Goal: Task Accomplishment & Management: Manage account settings

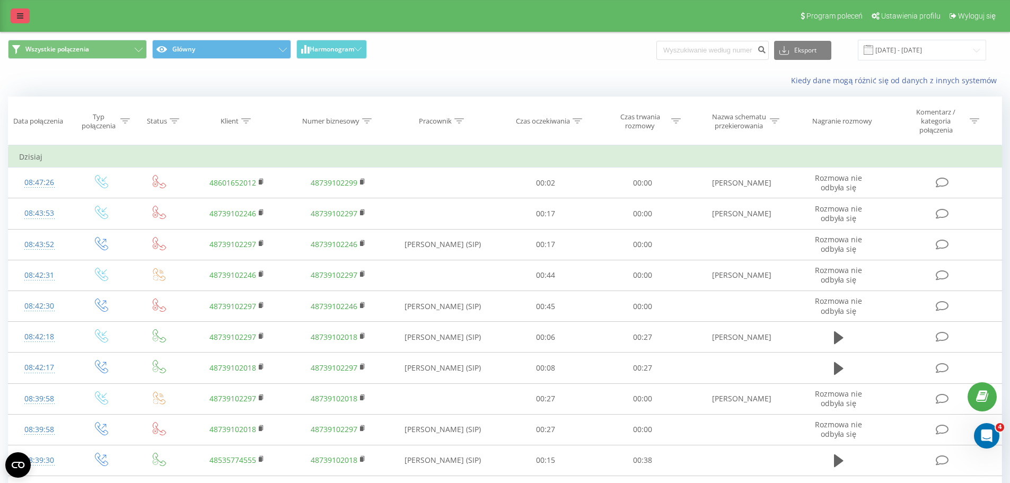
click at [22, 17] on icon at bounding box center [20, 15] width 6 height 7
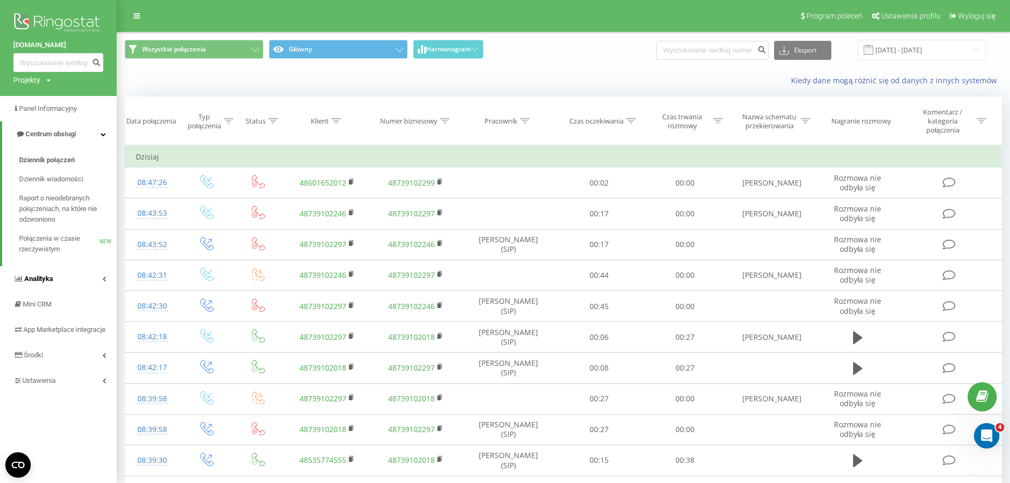
click at [103, 279] on icon at bounding box center [104, 278] width 4 height 5
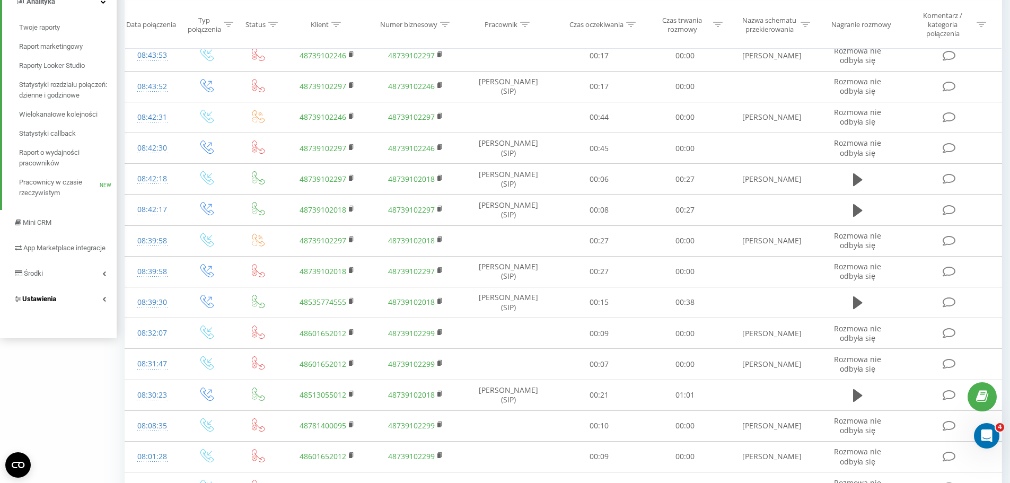
scroll to position [159, 0]
click at [38, 248] on span "App Marketplace integracje" at bounding box center [44, 252] width 62 height 19
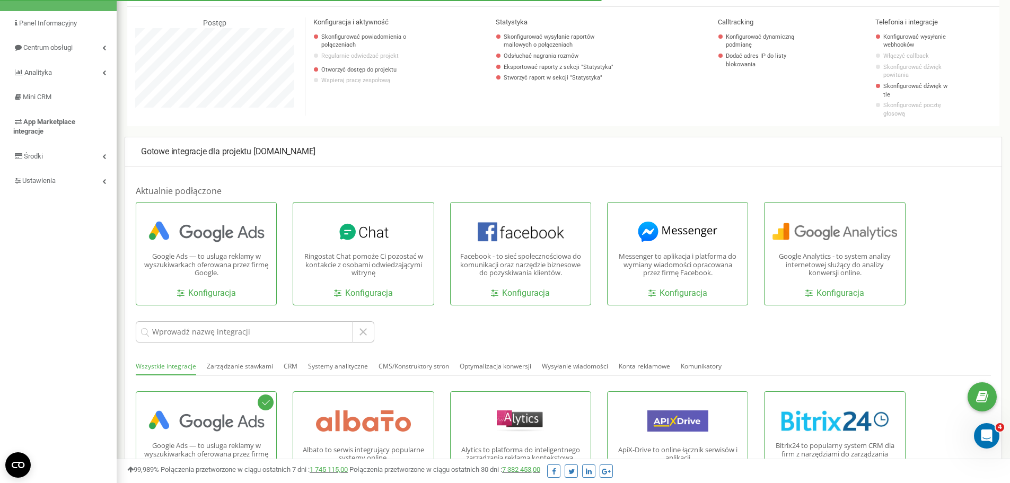
scroll to position [106, 0]
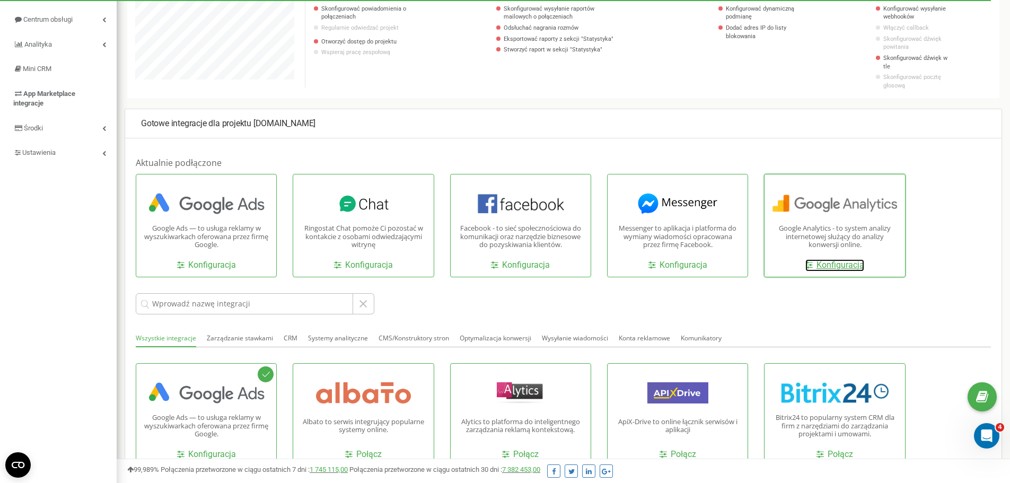
click at [835, 259] on link "Konfiguracja" at bounding box center [834, 265] width 59 height 12
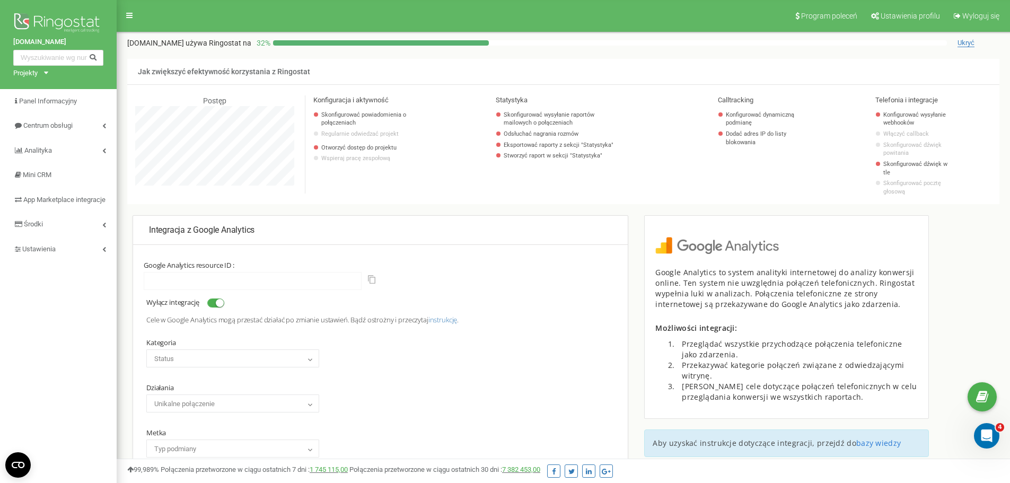
click at [485, 266] on div "Google Analytics resource ID :" at bounding box center [380, 275] width 473 height 29
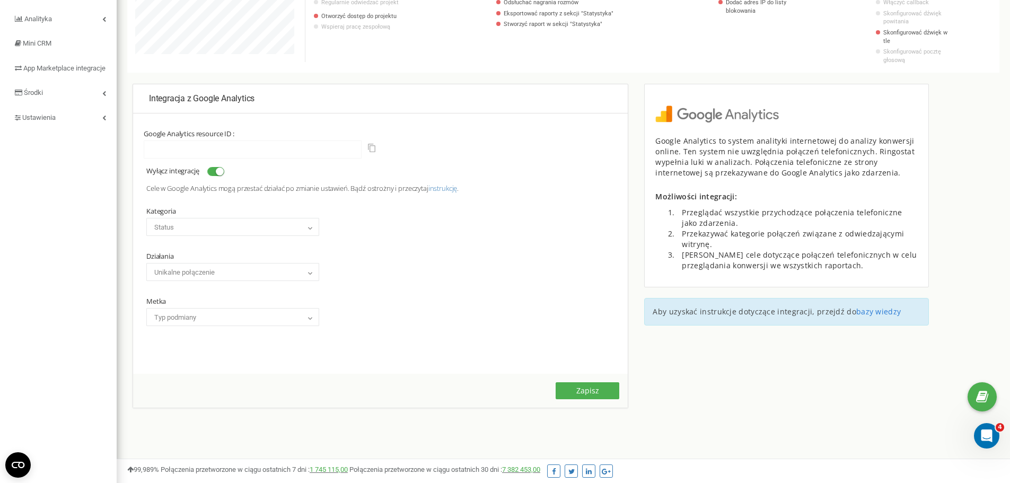
scroll to position [153, 0]
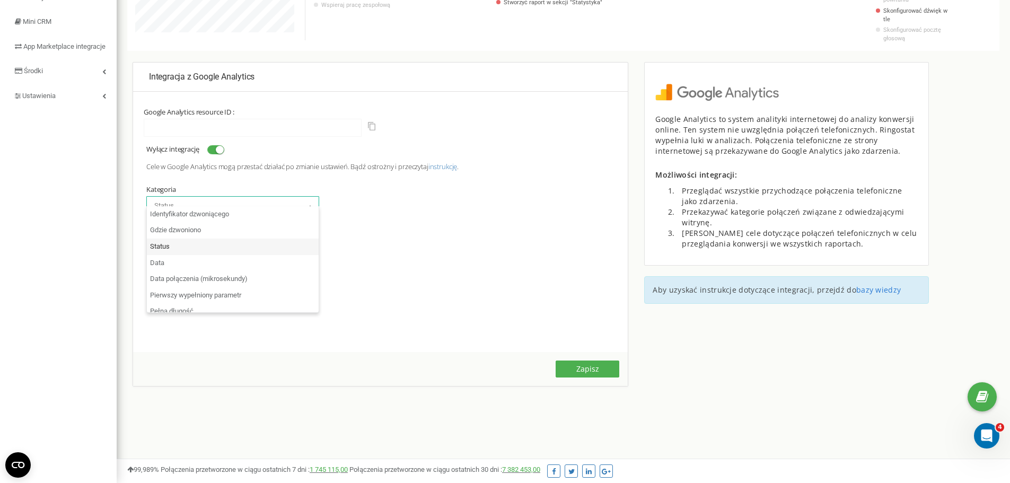
click at [309, 203] on b at bounding box center [310, 206] width 8 height 6
click at [373, 189] on div "Kategoria Identyfikator dzwoniącego Gdzie dzwoniono Status Data Data połączenia…" at bounding box center [380, 240] width 468 height 127
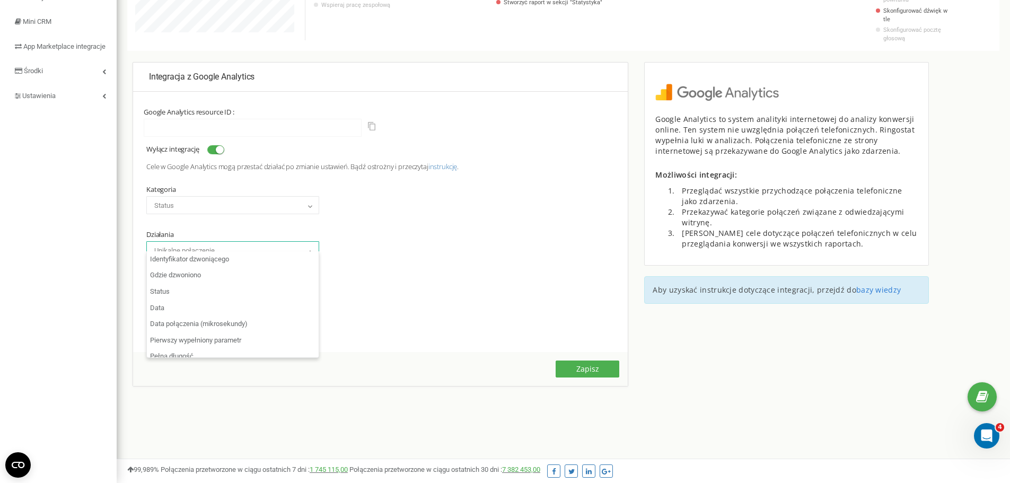
click at [309, 248] on b at bounding box center [310, 251] width 8 height 6
click at [312, 248] on b at bounding box center [310, 251] width 8 height 6
click at [312, 288] on span at bounding box center [312, 295] width 11 height 14
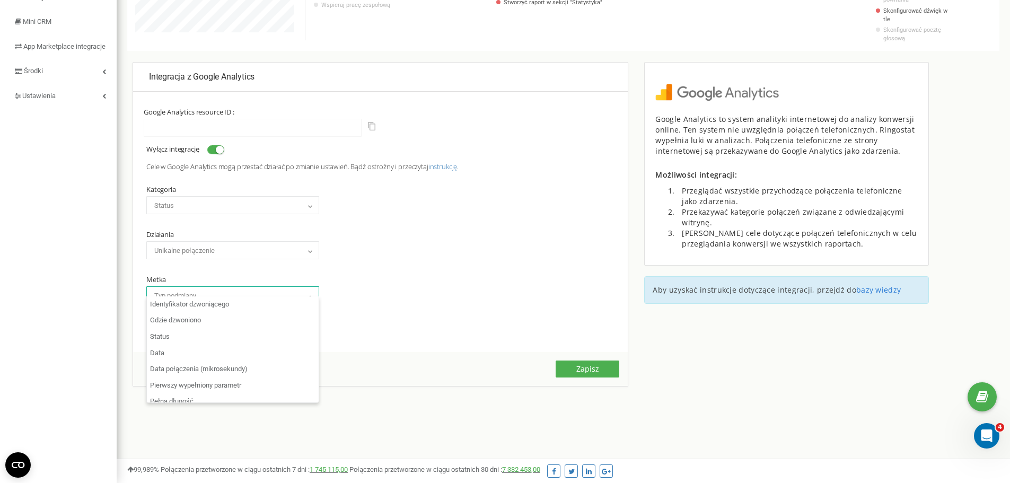
click at [312, 288] on span at bounding box center [312, 295] width 11 height 14
click at [404, 244] on div "Kategoria Identyfikator dzwoniącego Gdzie dzwoniono Status Data Data połączenia…" at bounding box center [380, 240] width 468 height 127
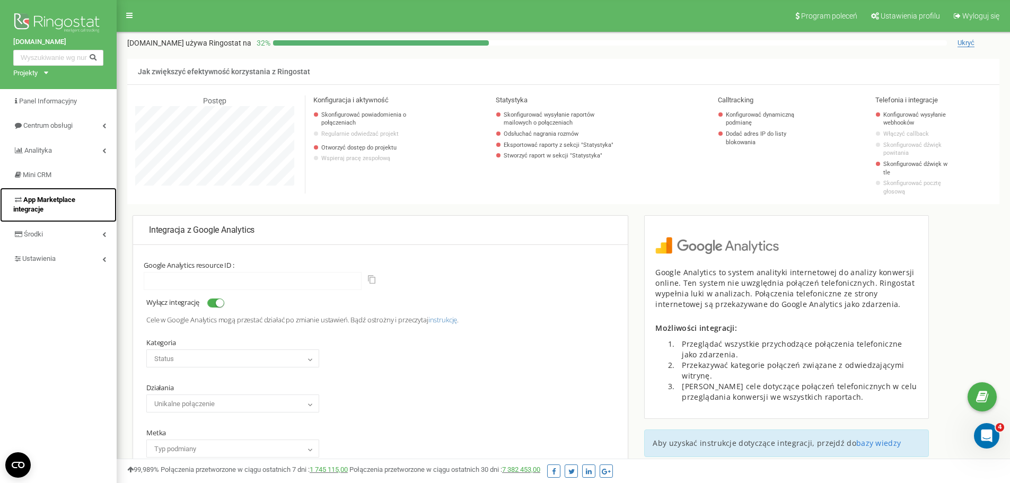
click at [58, 201] on span "App Marketplace integracje" at bounding box center [44, 205] width 62 height 18
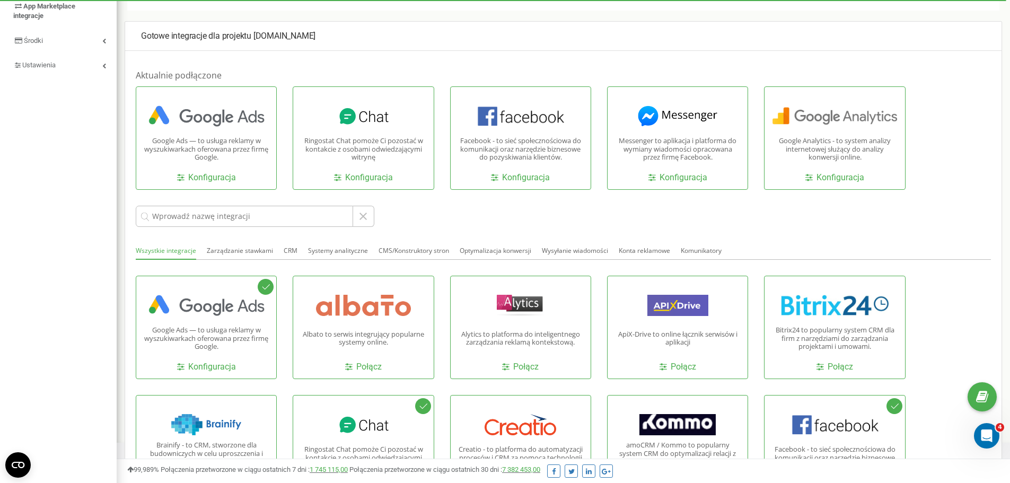
scroll to position [212, 0]
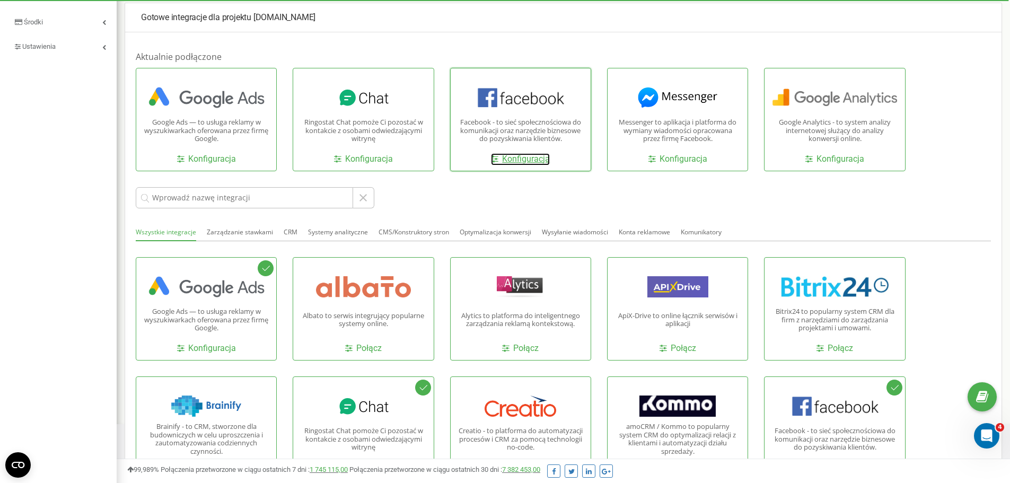
click at [531, 153] on link "Konfiguracja" at bounding box center [520, 159] width 59 height 12
click at [533, 125] on p "Facebook - to sieć społecznościowa do komunikacji oraz narzędzie biznesowe do p…" at bounding box center [521, 130] width 124 height 25
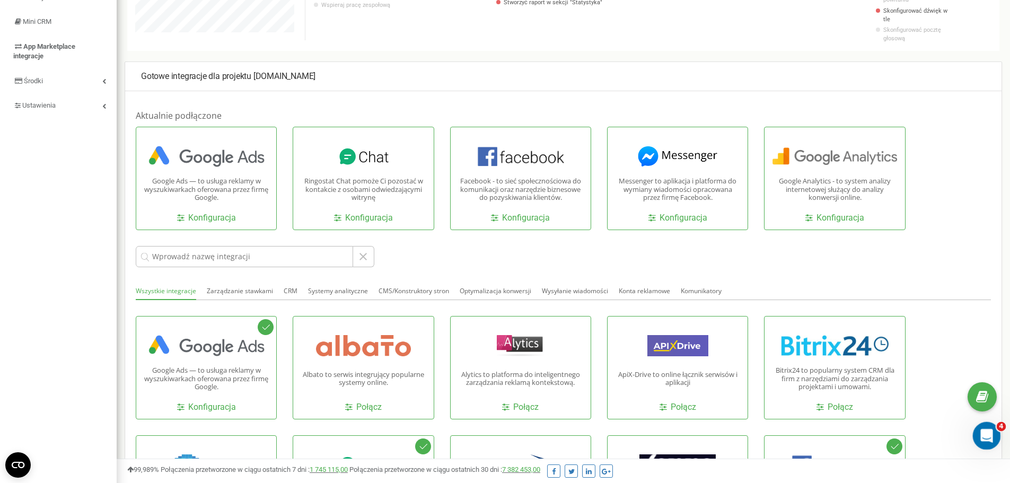
click at [988, 438] on icon "Otwórz komunikator Intercom" at bounding box center [984, 434] width 17 height 17
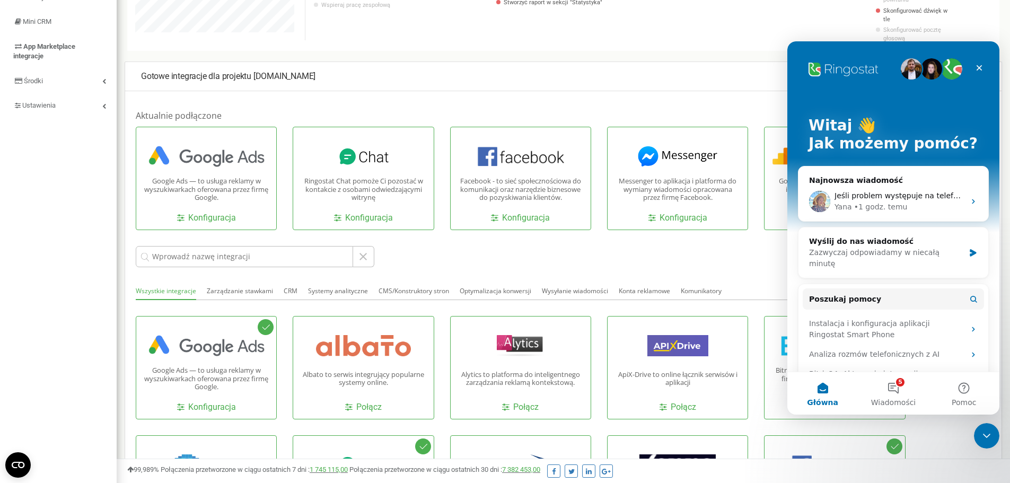
click at [655, 75] on div "Gotowe integracje dla projektu Chickenking.co" at bounding box center [563, 77] width 876 height 29
click at [980, 67] on icon "Zamknij" at bounding box center [979, 68] width 6 height 6
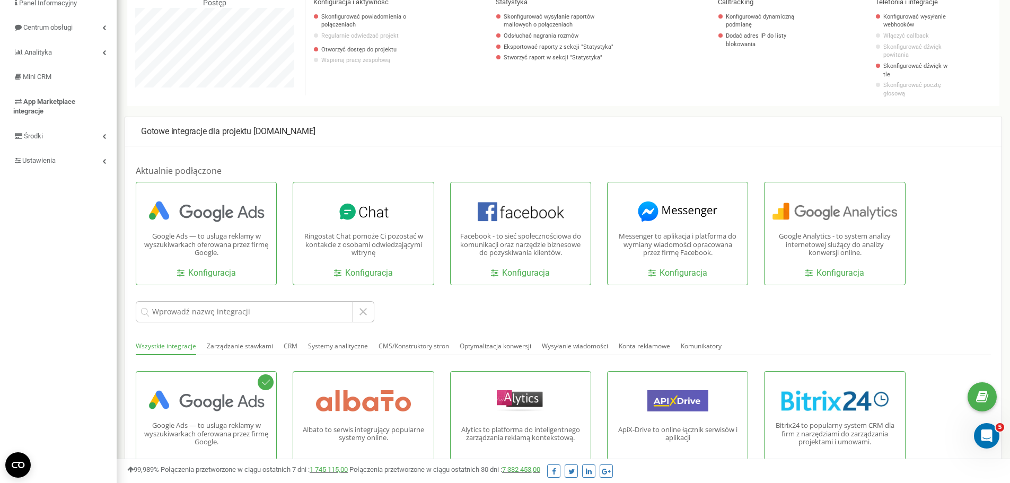
scroll to position [77, 0]
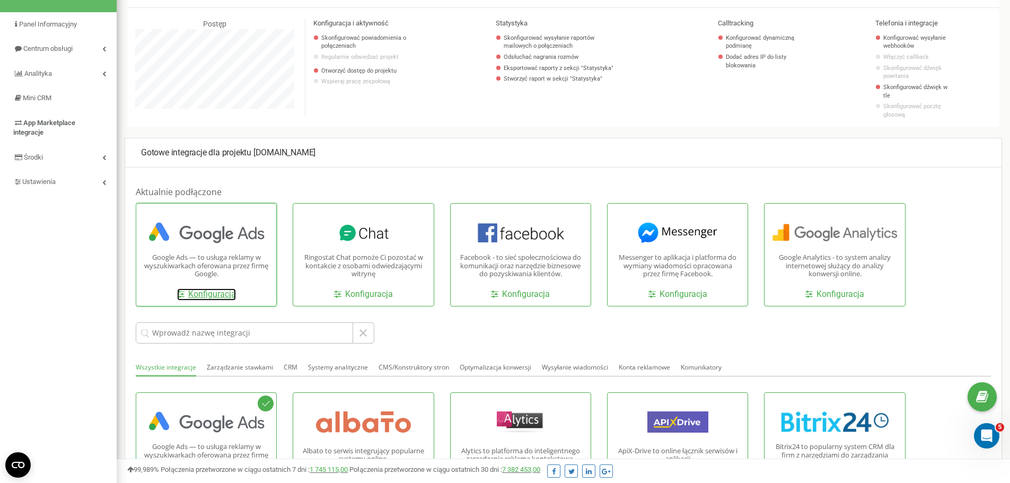
click at [211, 288] on link "Konfiguracja" at bounding box center [206, 294] width 59 height 12
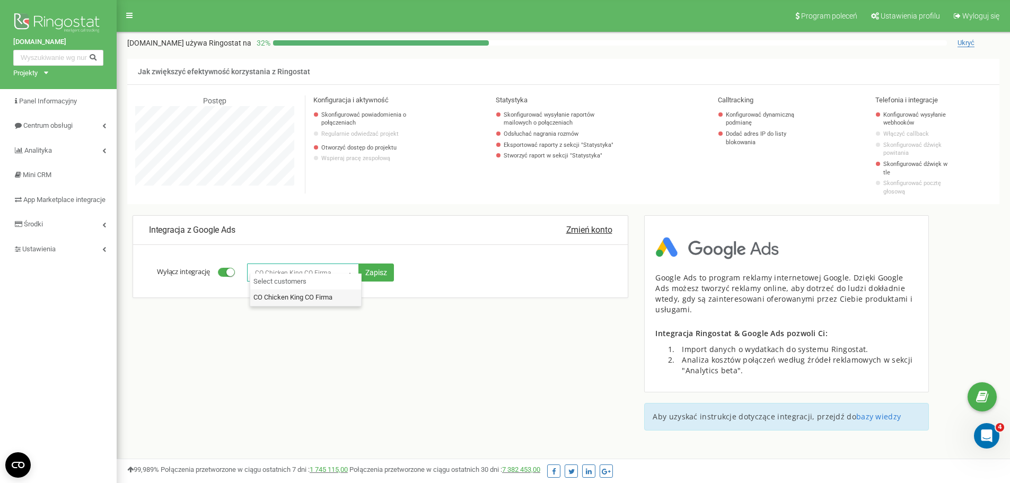
click at [354, 270] on b at bounding box center [350, 273] width 8 height 6
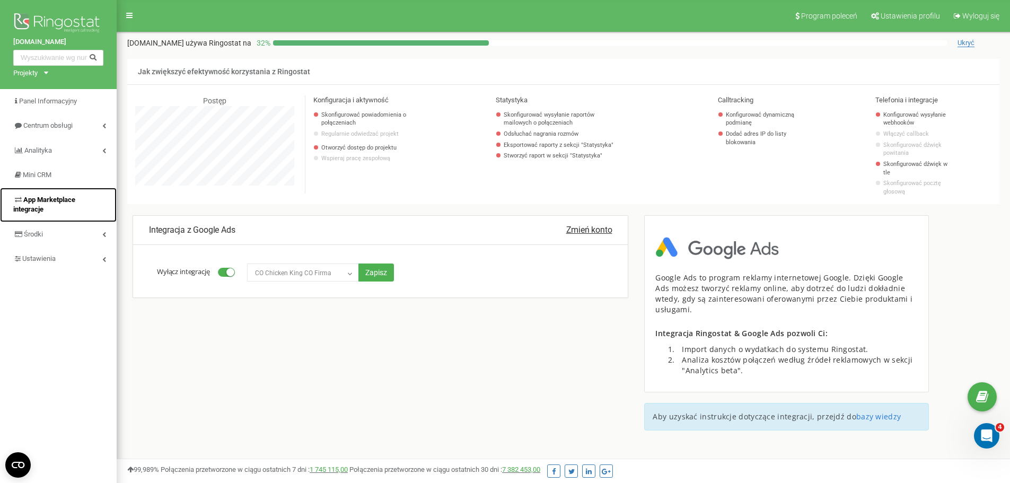
click at [42, 197] on span "App Marketplace integracje" at bounding box center [44, 205] width 62 height 18
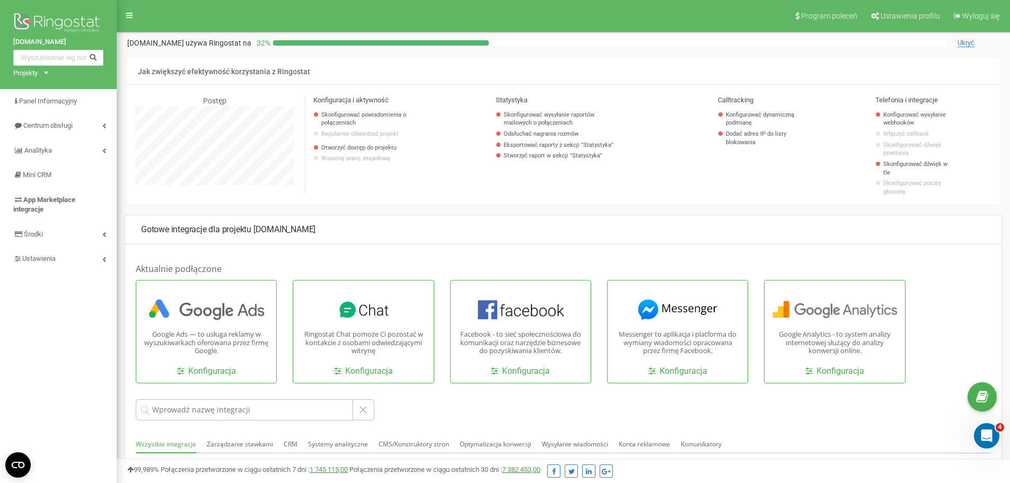
click at [175, 13] on nav "Program poleceń Ustawienia profilu Wyloguj się" at bounding box center [563, 16] width 909 height 32
click at [55, 151] on link "Analityka" at bounding box center [58, 150] width 117 height 25
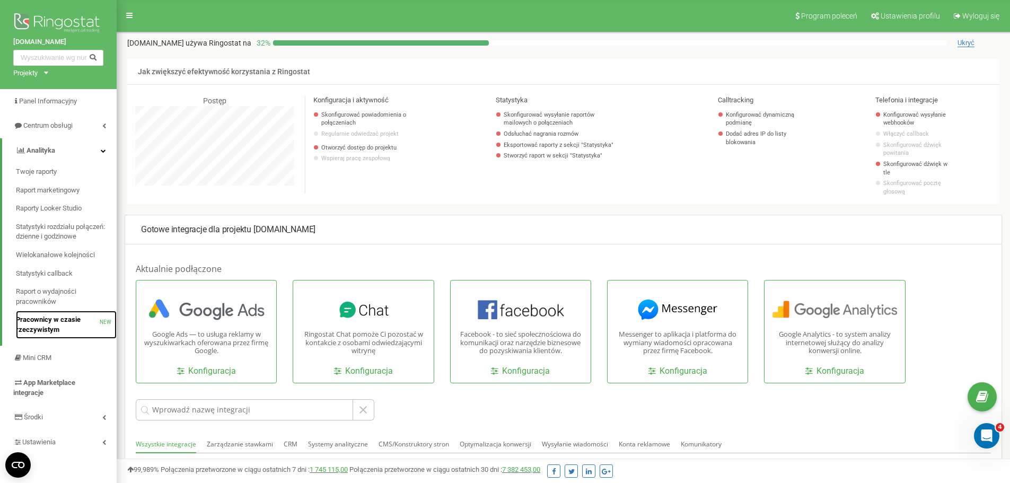
click at [32, 323] on span "Pracownicy w czasie rzeczywistym" at bounding box center [58, 325] width 84 height 20
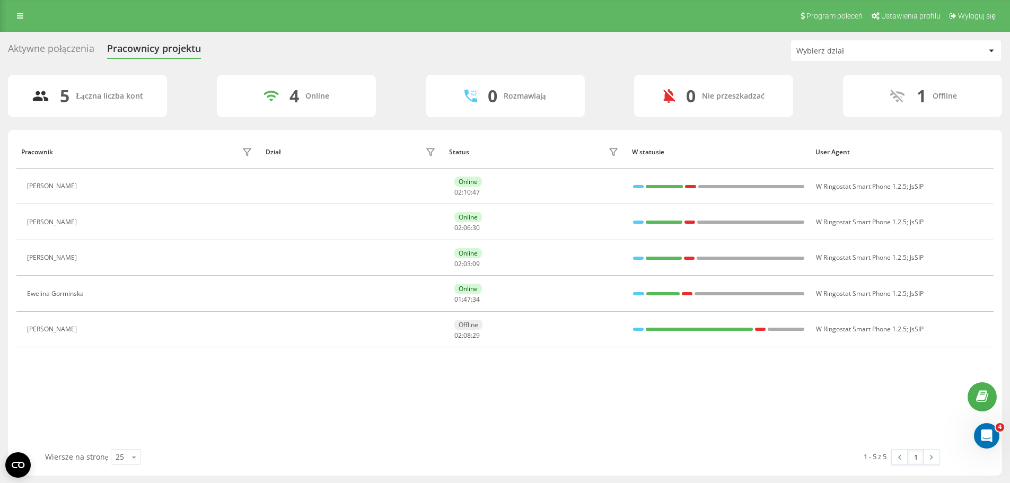
click at [56, 43] on div "Aktywne połączenia" at bounding box center [51, 51] width 86 height 16
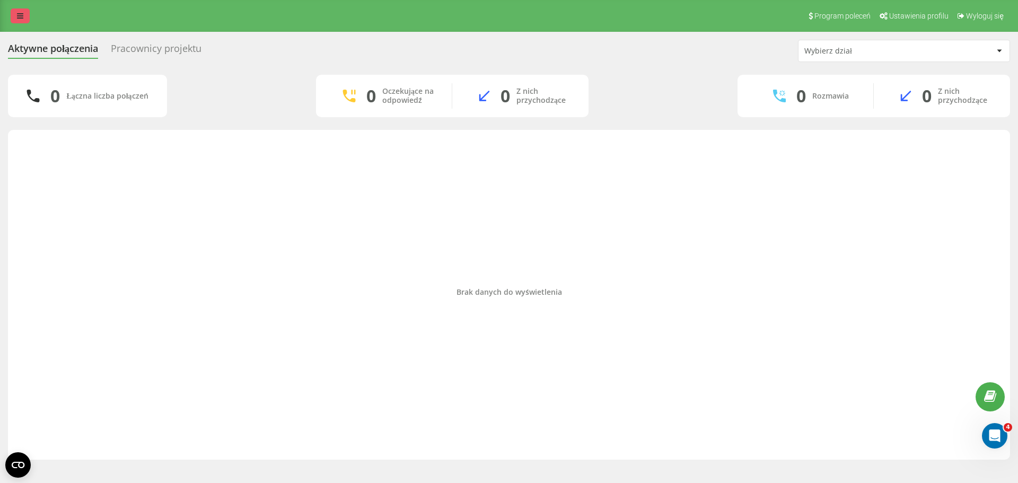
click at [24, 16] on link at bounding box center [20, 15] width 19 height 15
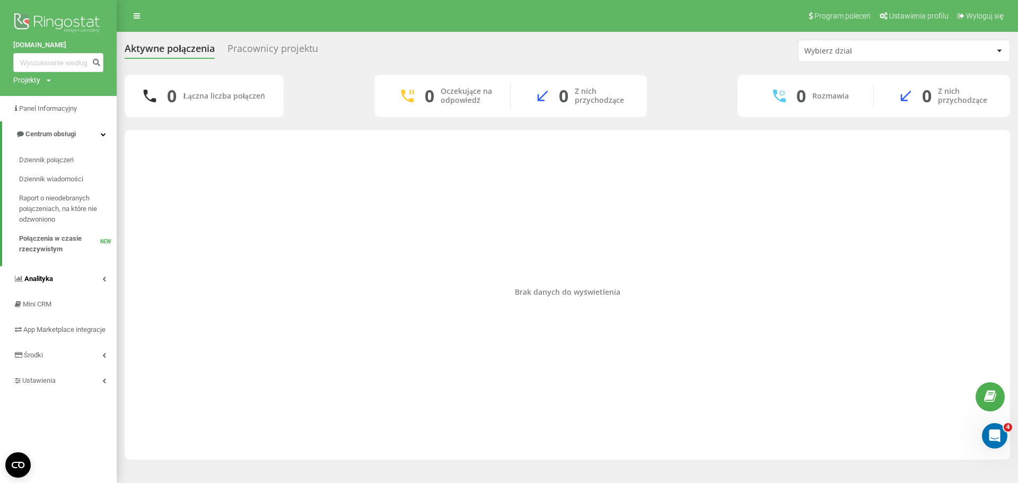
click at [57, 283] on link "Analityka" at bounding box center [58, 278] width 117 height 25
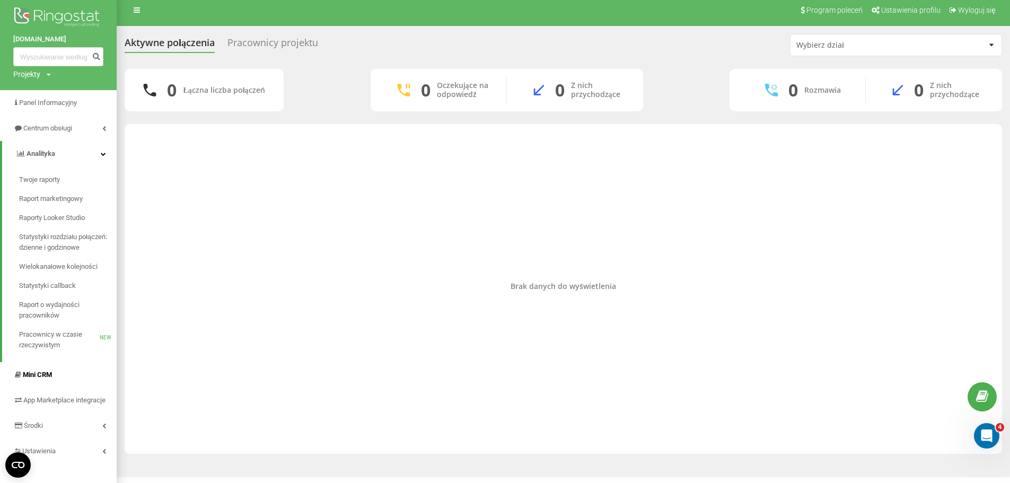
scroll to position [24, 0]
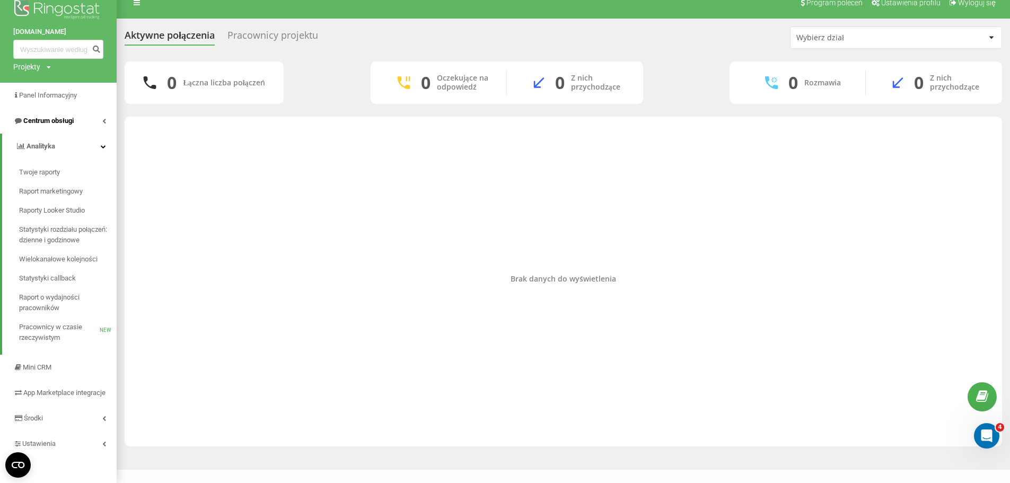
click at [103, 118] on icon at bounding box center [104, 120] width 4 height 5
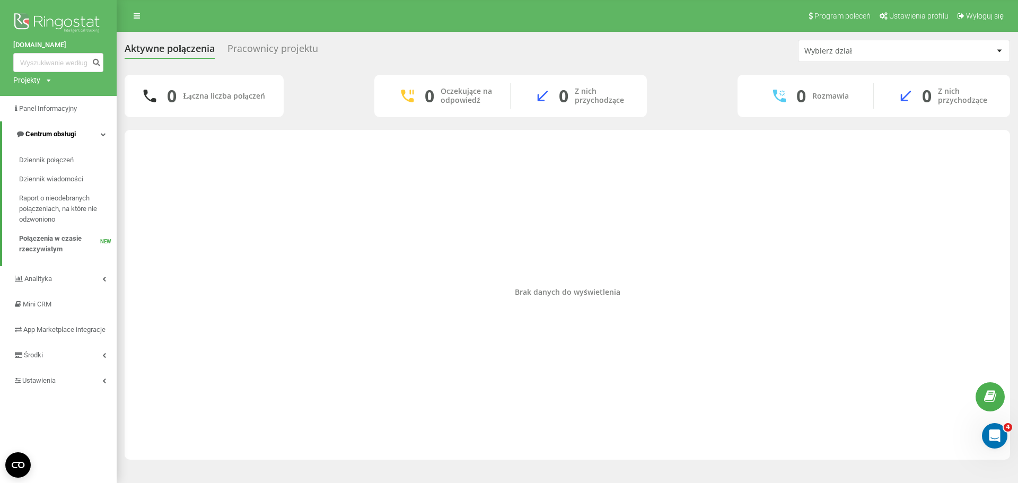
click at [101, 136] on icon at bounding box center [103, 133] width 5 height 5
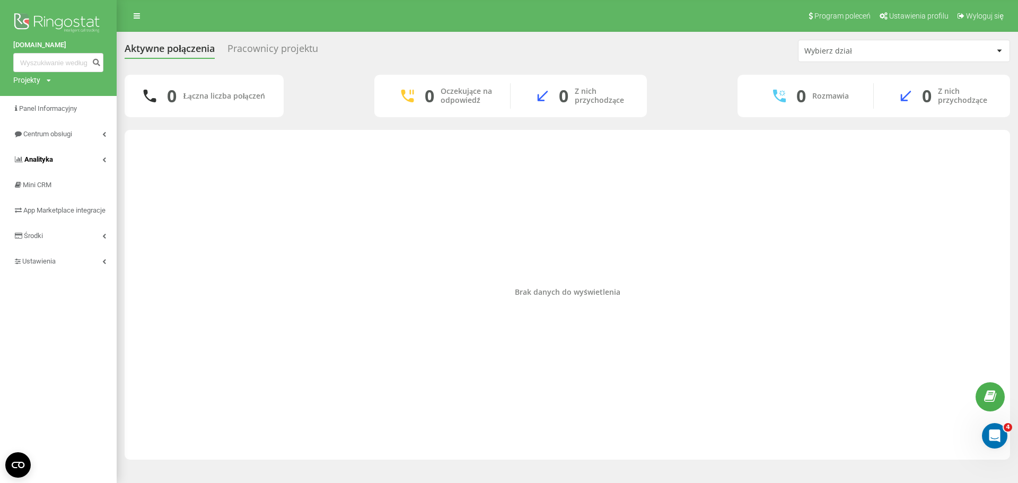
click at [34, 160] on span "Analityka" at bounding box center [38, 159] width 29 height 8
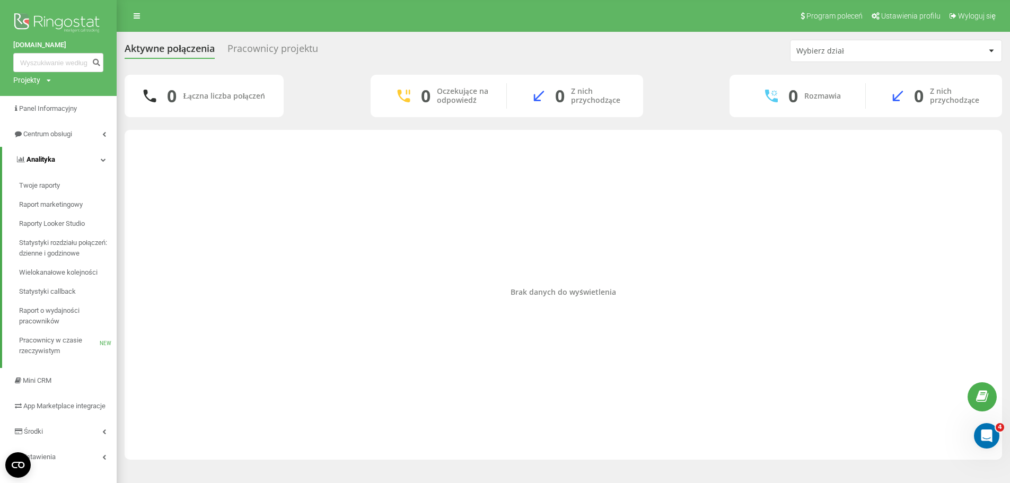
click at [101, 161] on icon at bounding box center [103, 159] width 5 height 5
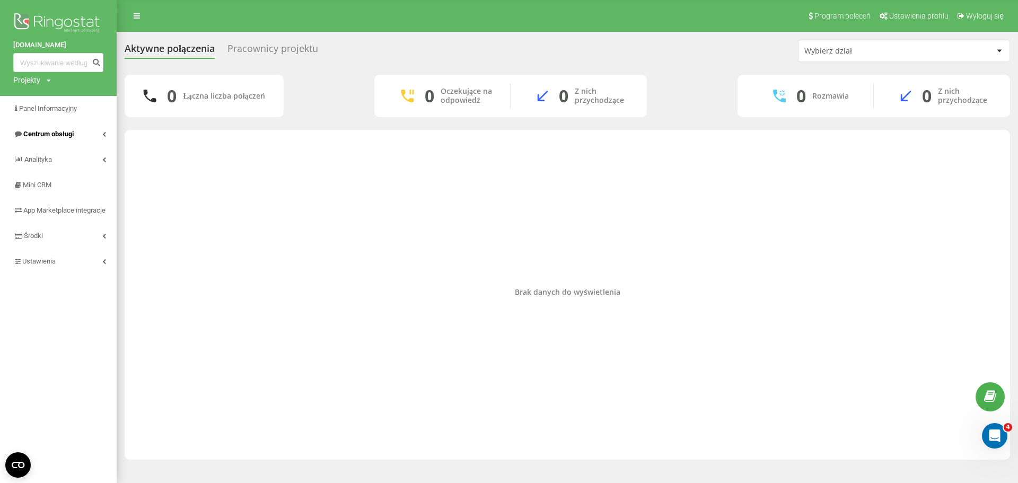
click at [102, 134] on icon at bounding box center [104, 133] width 4 height 5
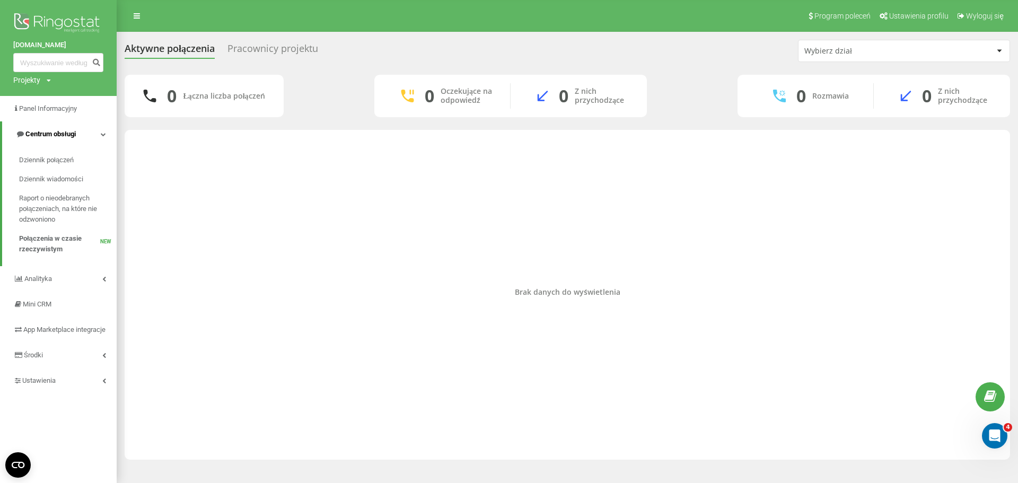
click at [107, 134] on link "Centrum obsługi" at bounding box center [59, 133] width 115 height 25
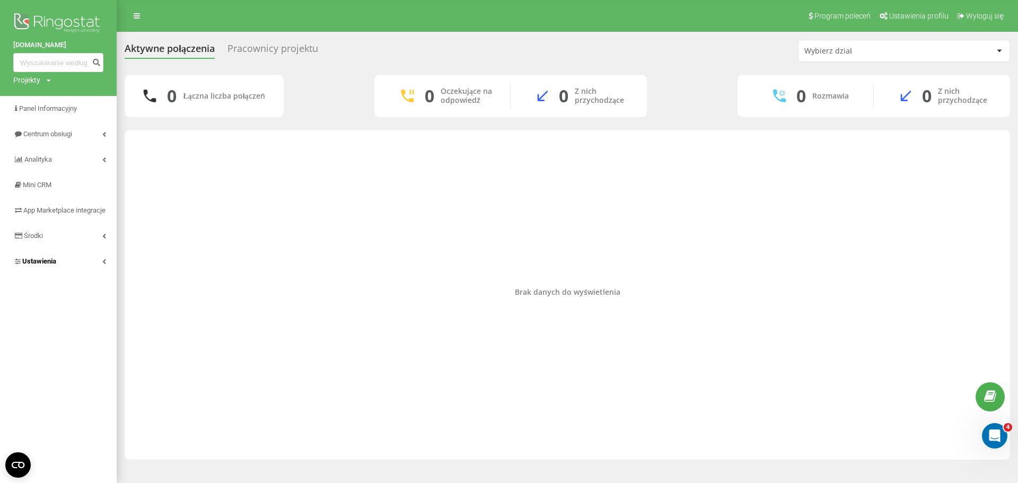
click at [105, 264] on icon at bounding box center [104, 261] width 4 height 5
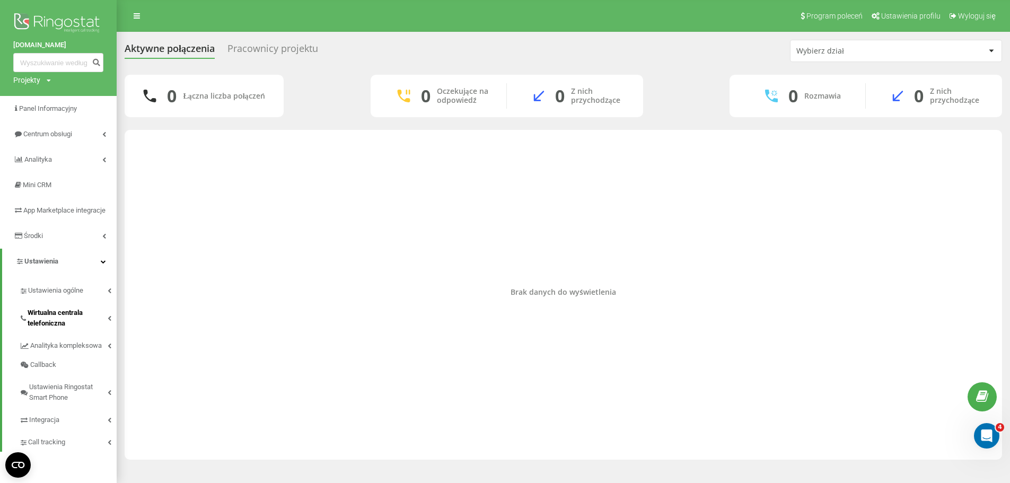
click at [60, 325] on span "Wirtualna centrala telefoniczna" at bounding box center [68, 317] width 80 height 21
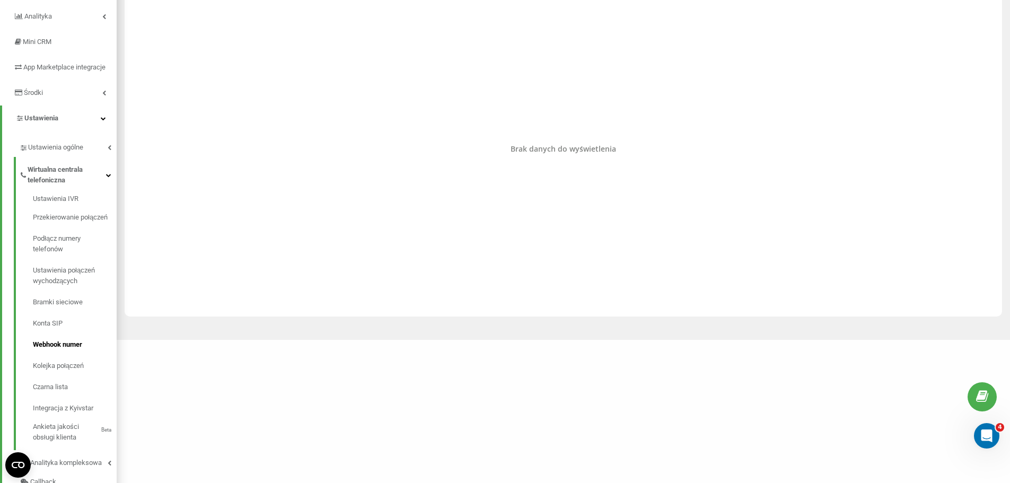
scroll to position [159, 0]
